Goal: Task Accomplishment & Management: Manage account settings

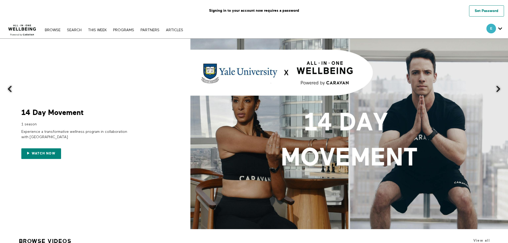
click at [494, 12] on link "Set Password" at bounding box center [487, 10] width 35 height 11
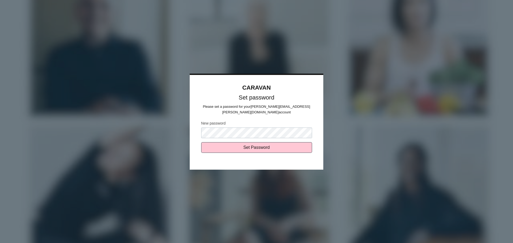
click at [201, 142] on input "Set Password" at bounding box center [256, 147] width 111 height 11
type input "Sending..."
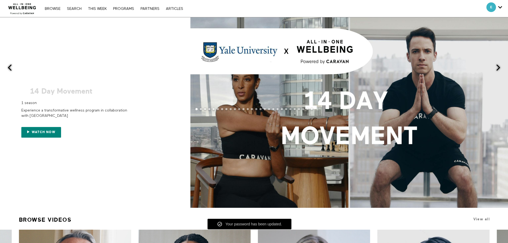
click at [250, 57] on div at bounding box center [350, 112] width 318 height 191
